Goal: Go to known website: Go to known website

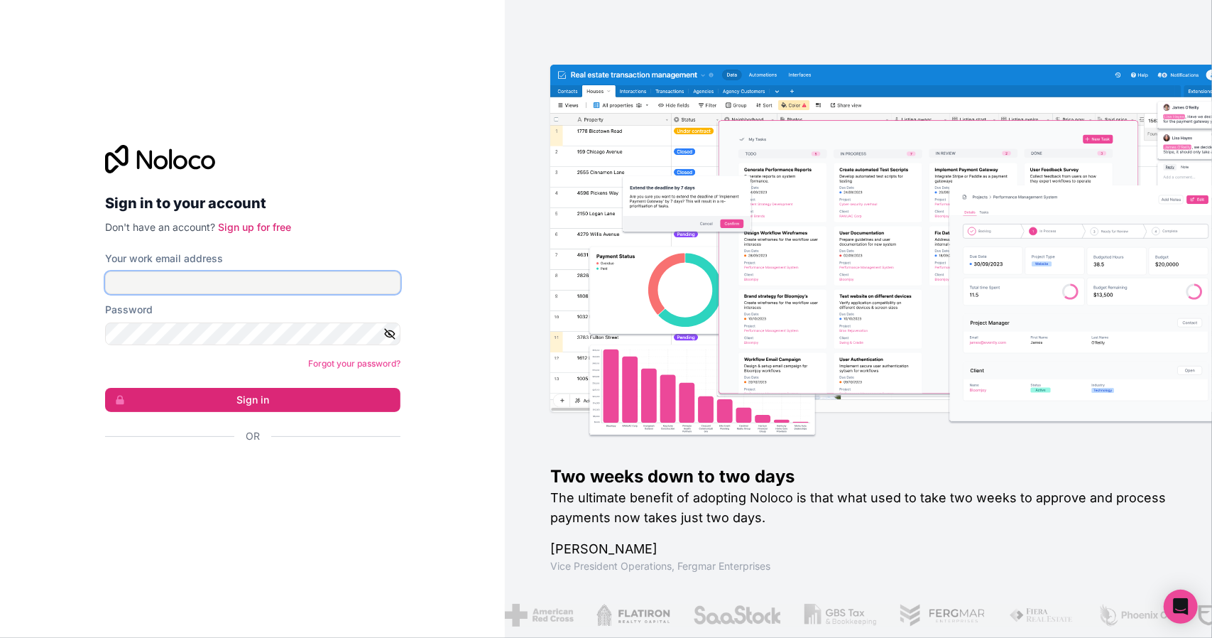
click at [189, 280] on input "Your work email address" at bounding box center [252, 282] width 295 height 23
type input "[PERSON_NAME][EMAIL_ADDRESS][DOMAIN_NAME]"
click at [307, 386] on form "Your work email address [PERSON_NAME][EMAIL_ADDRESS][DOMAIN_NAME] Password Forg…" at bounding box center [252, 371] width 295 height 241
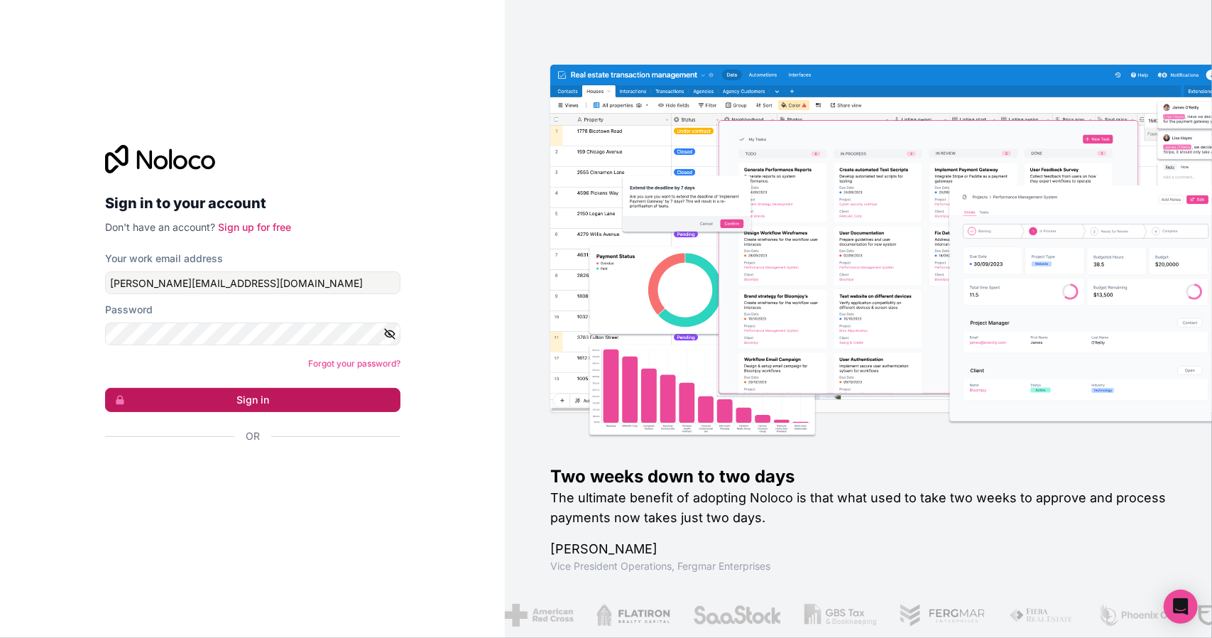
click at [300, 398] on button "Sign in" at bounding box center [252, 400] width 295 height 24
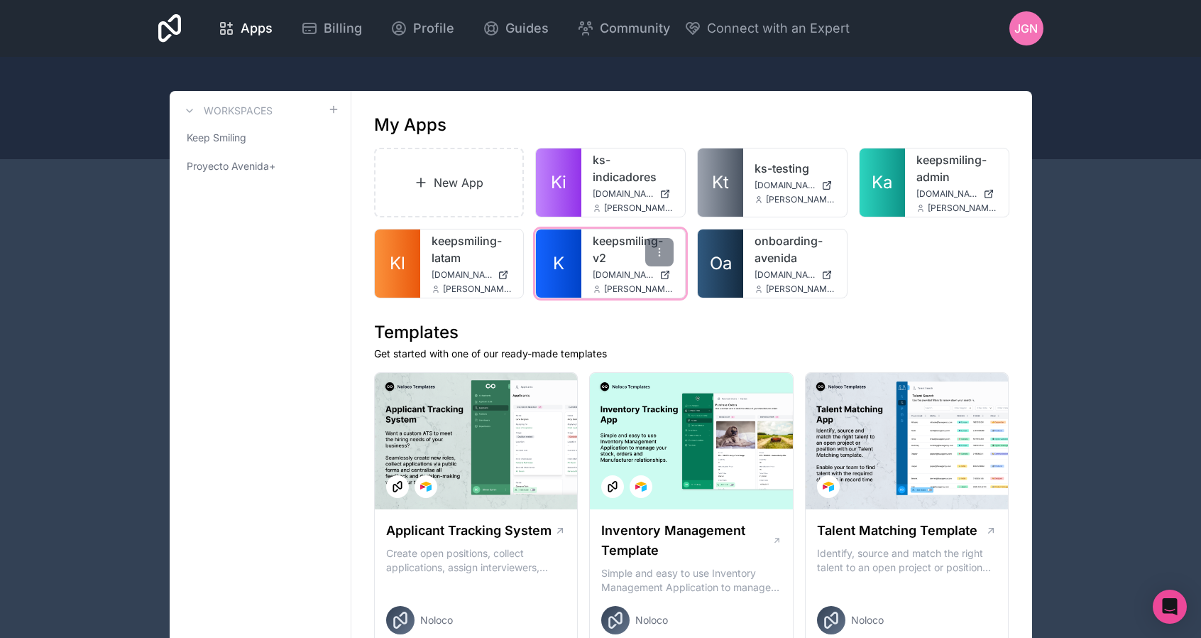
click at [612, 240] on link "keepsmiling-v2" at bounding box center [633, 249] width 81 height 34
